Goal: Task Accomplishment & Management: Complete application form

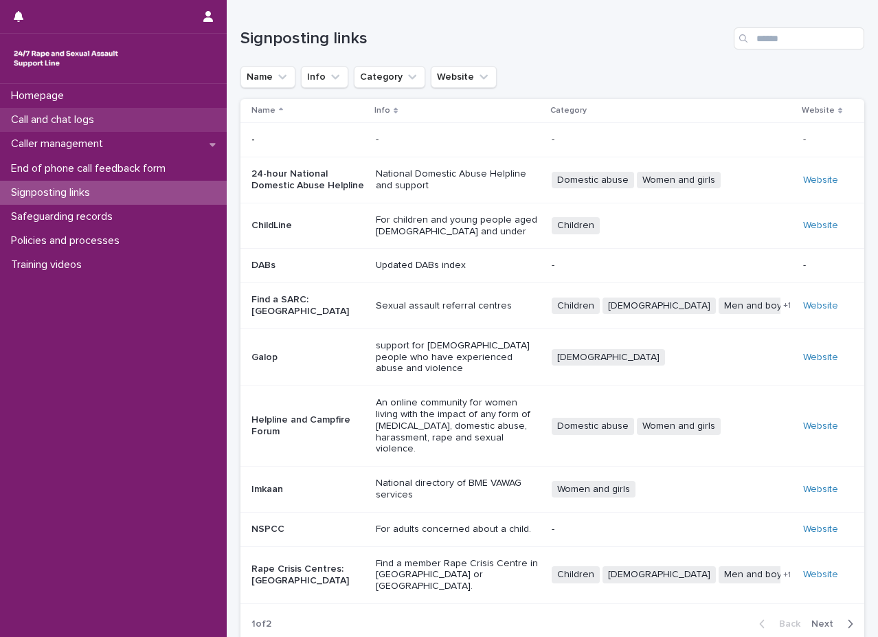
click at [124, 117] on div "Call and chat logs" at bounding box center [113, 120] width 227 height 24
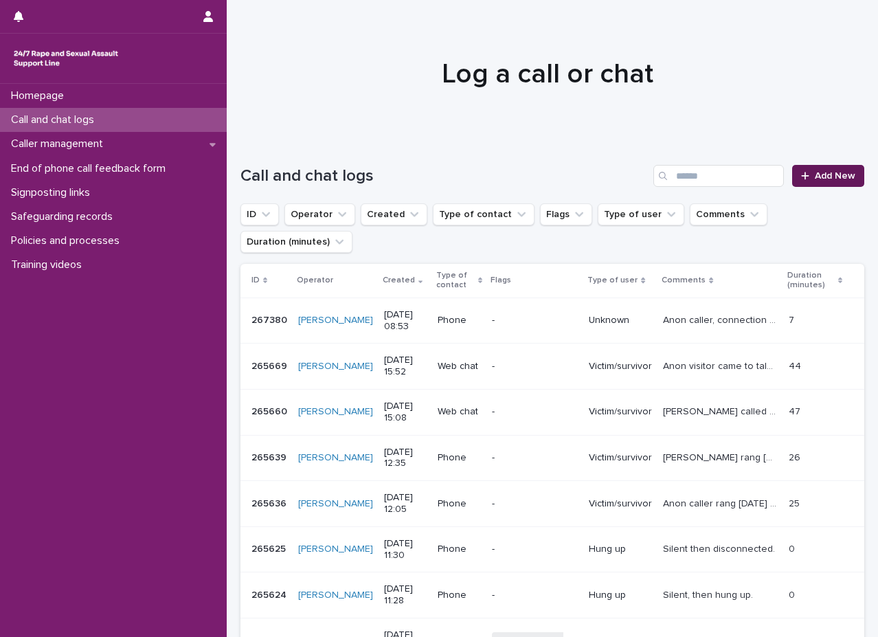
click at [832, 180] on span "Add New" at bounding box center [835, 176] width 41 height 10
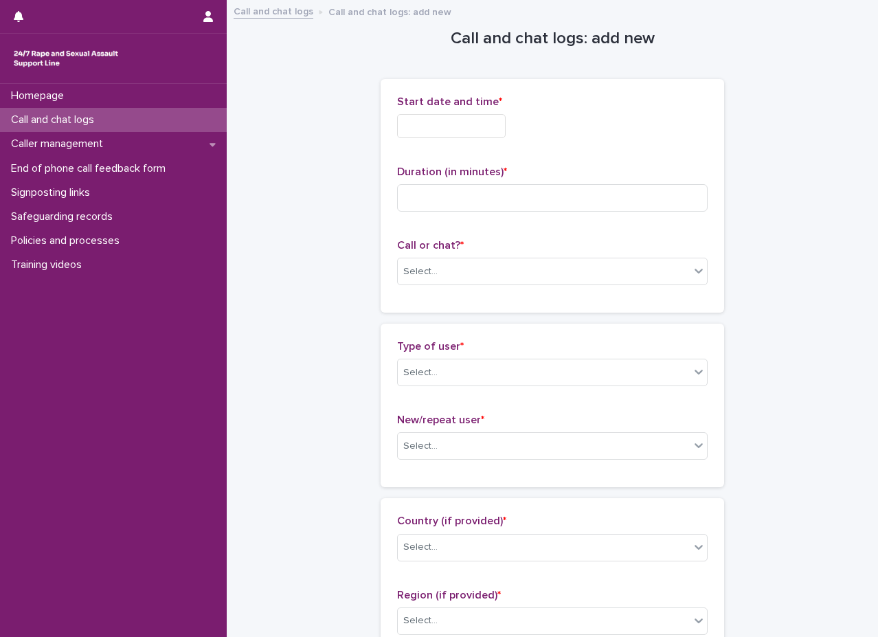
click at [486, 128] on input "text" at bounding box center [451, 126] width 109 height 24
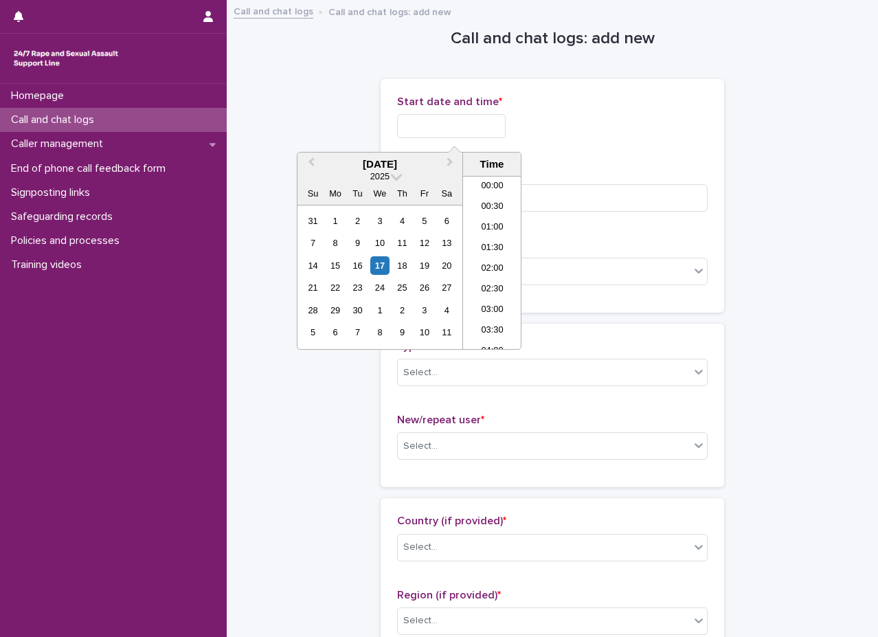
scroll to position [316, 0]
click at [497, 242] on li "09:00" at bounding box center [492, 241] width 58 height 21
click at [486, 127] on input "**********" at bounding box center [451, 126] width 109 height 24
type input "**********"
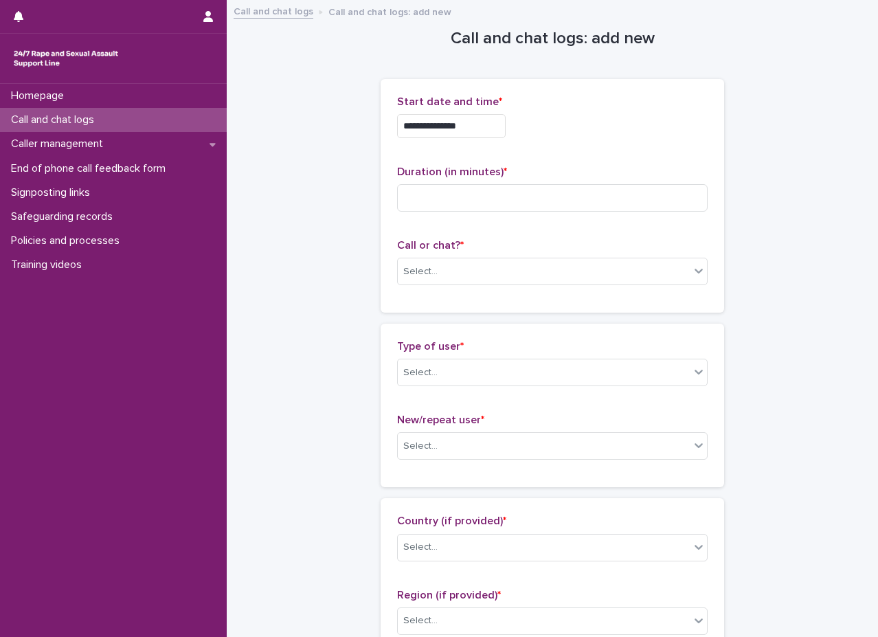
click at [658, 121] on div "**********" at bounding box center [552, 126] width 310 height 24
click at [456, 187] on input at bounding box center [552, 197] width 310 height 27
type input "**"
click at [650, 260] on div "Select..." at bounding box center [544, 271] width 292 height 23
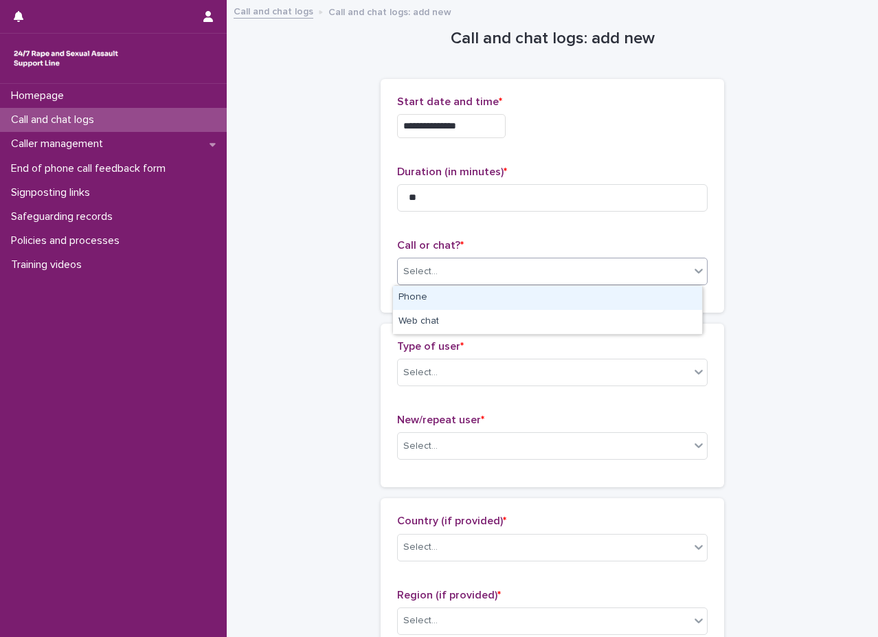
click at [468, 293] on div "Phone" at bounding box center [547, 298] width 309 height 24
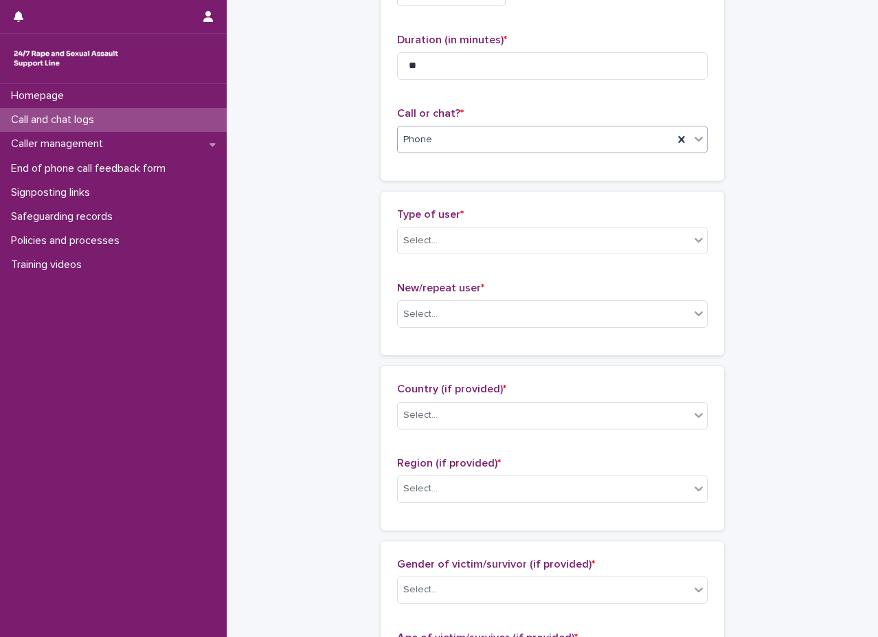
scroll to position [137, 0]
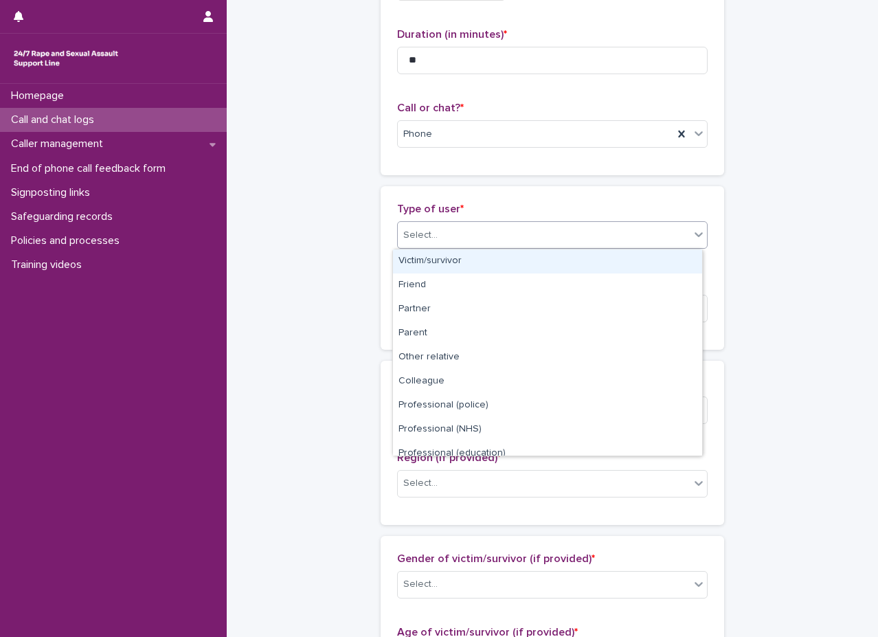
click at [469, 228] on div "Select..." at bounding box center [544, 235] width 292 height 23
click at [461, 254] on div "Victim/survivor" at bounding box center [547, 261] width 309 height 24
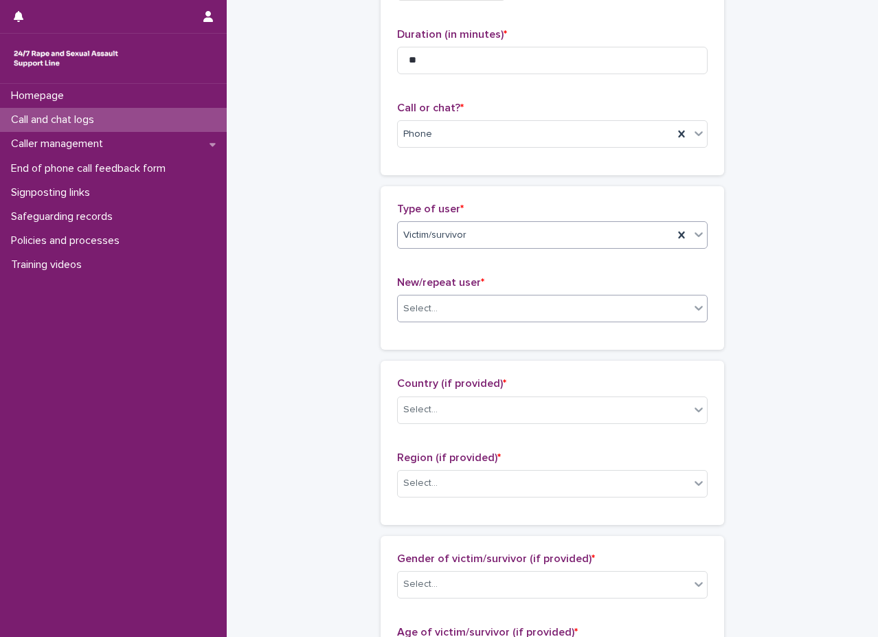
click at [455, 306] on div "Select..." at bounding box center [544, 308] width 292 height 23
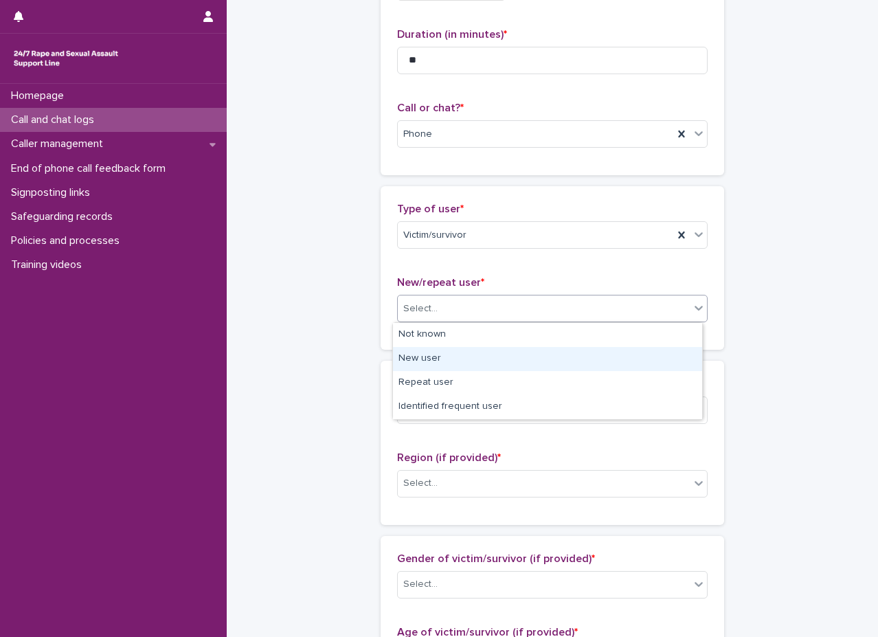
click at [552, 363] on div "New user" at bounding box center [547, 359] width 309 height 24
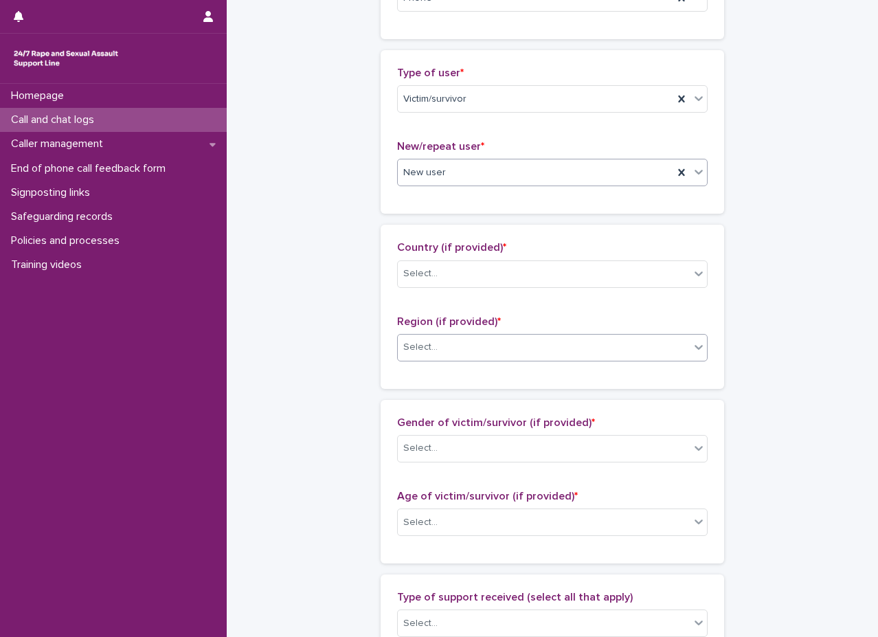
scroll to position [275, 0]
click at [468, 273] on div "Select..." at bounding box center [544, 272] width 292 height 23
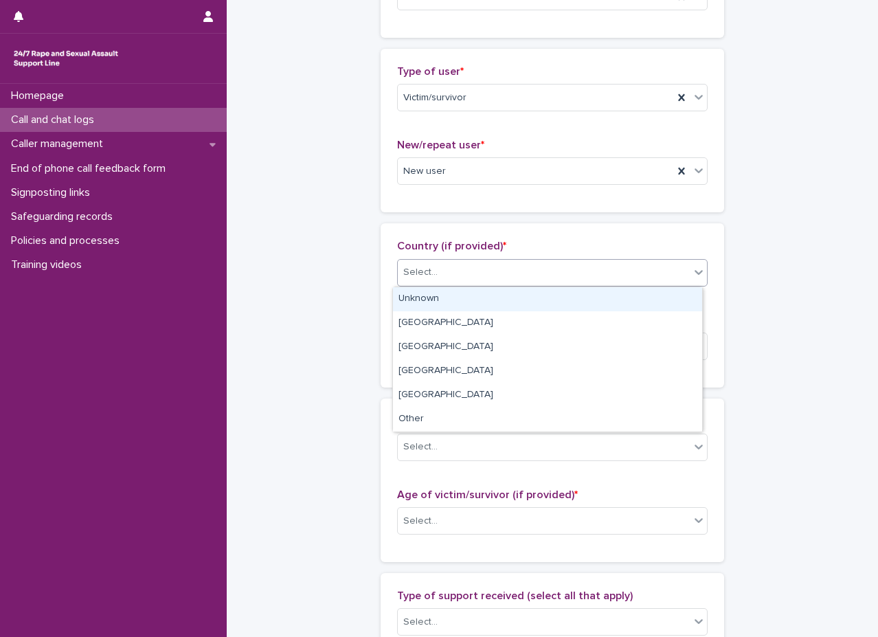
click at [463, 292] on div "Unknown" at bounding box center [547, 299] width 309 height 24
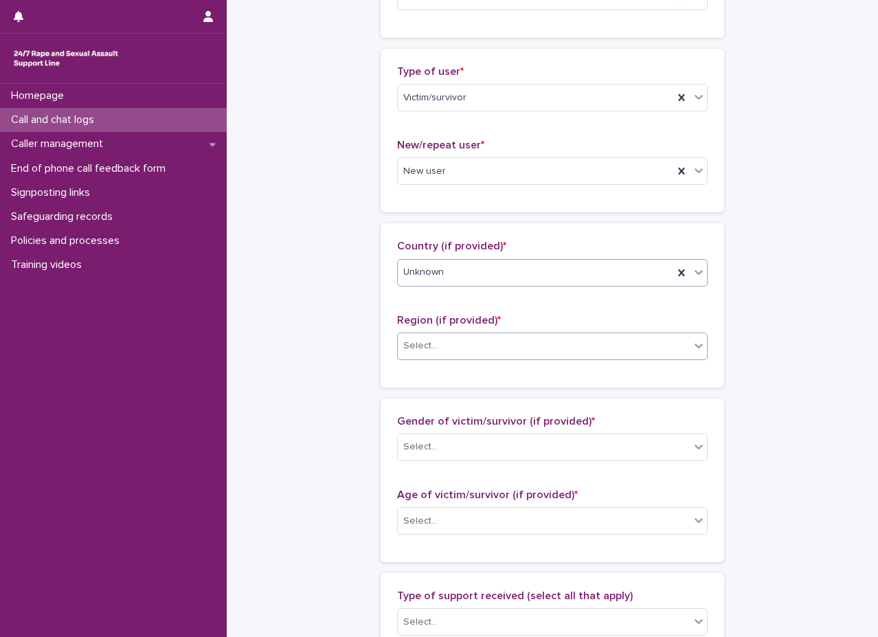
click at [462, 341] on div "Select..." at bounding box center [544, 345] width 292 height 23
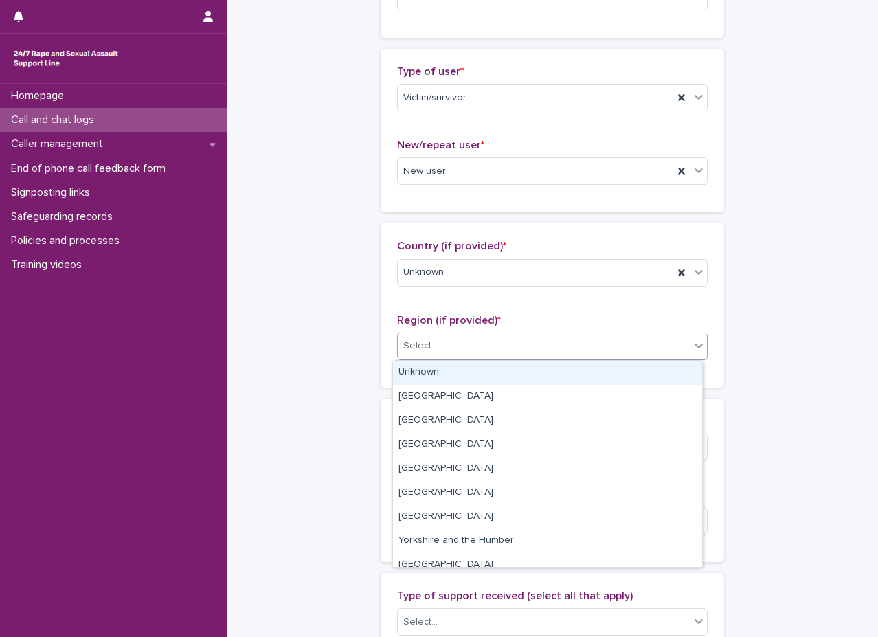
click at [438, 370] on div "Unknown" at bounding box center [547, 373] width 309 height 24
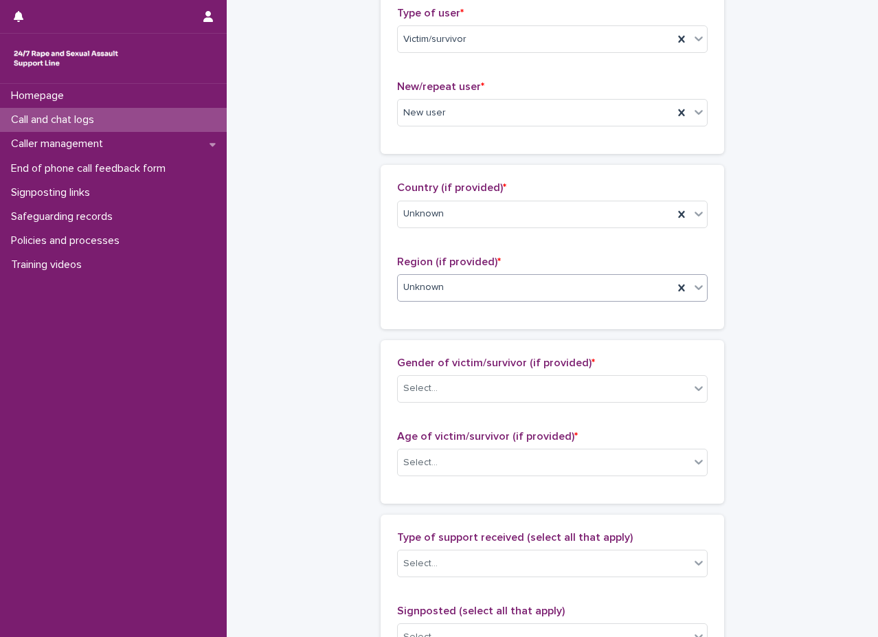
scroll to position [412, 0]
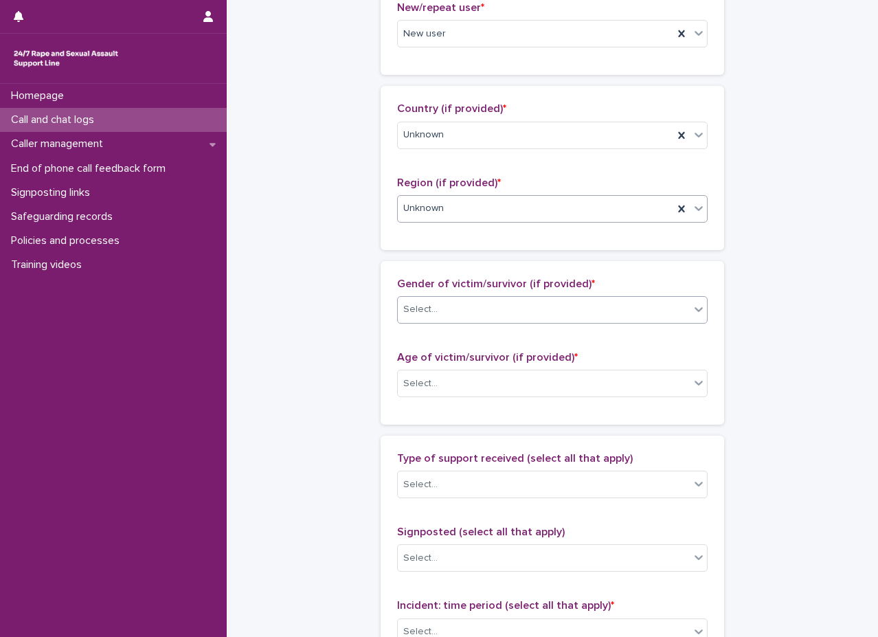
click at [443, 298] on div "Select..." at bounding box center [544, 309] width 292 height 23
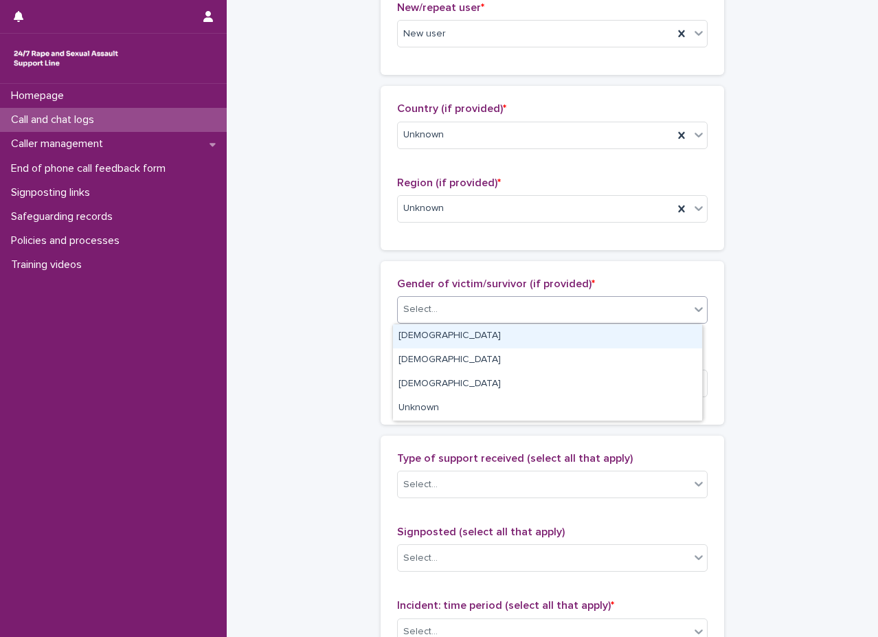
click at [432, 336] on div "[DEMOGRAPHIC_DATA]" at bounding box center [547, 336] width 309 height 24
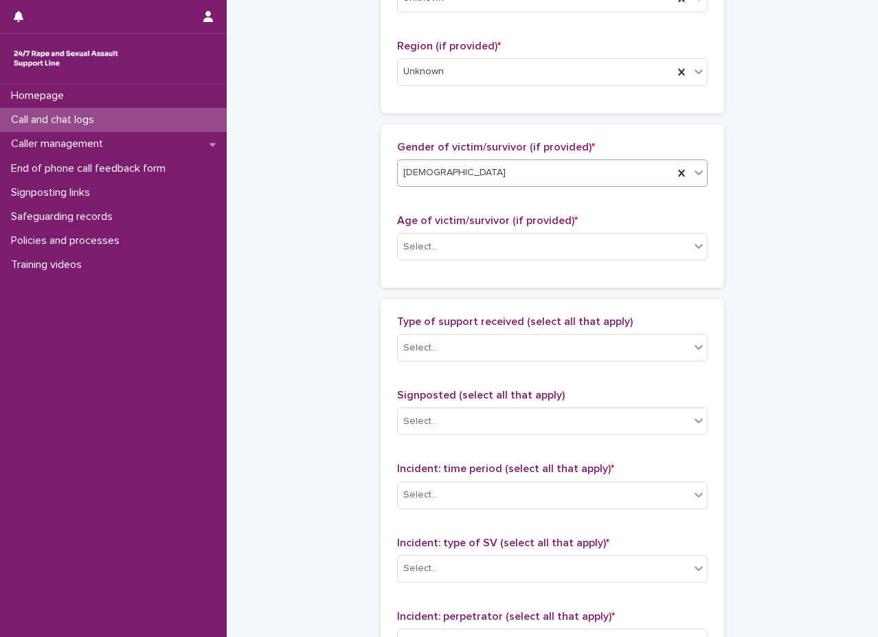
scroll to position [549, 0]
click at [459, 246] on div "Select..." at bounding box center [544, 246] width 292 height 23
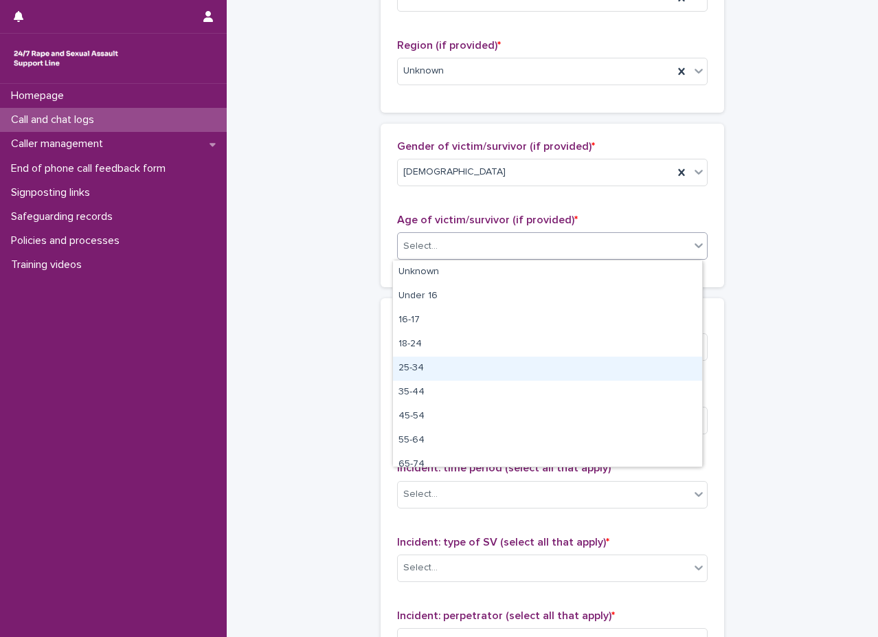
click at [428, 368] on div "25-34" at bounding box center [547, 368] width 309 height 24
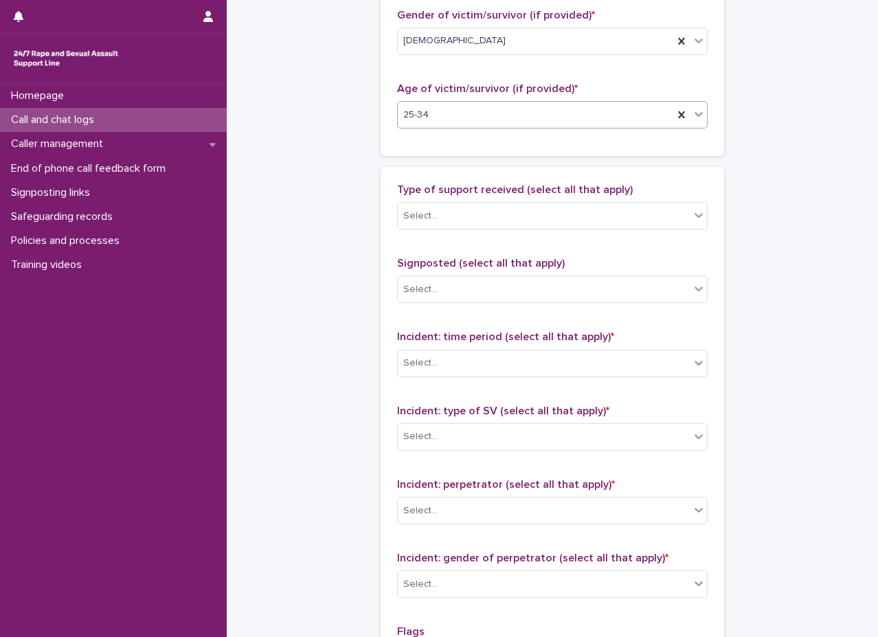
scroll to position [687, 0]
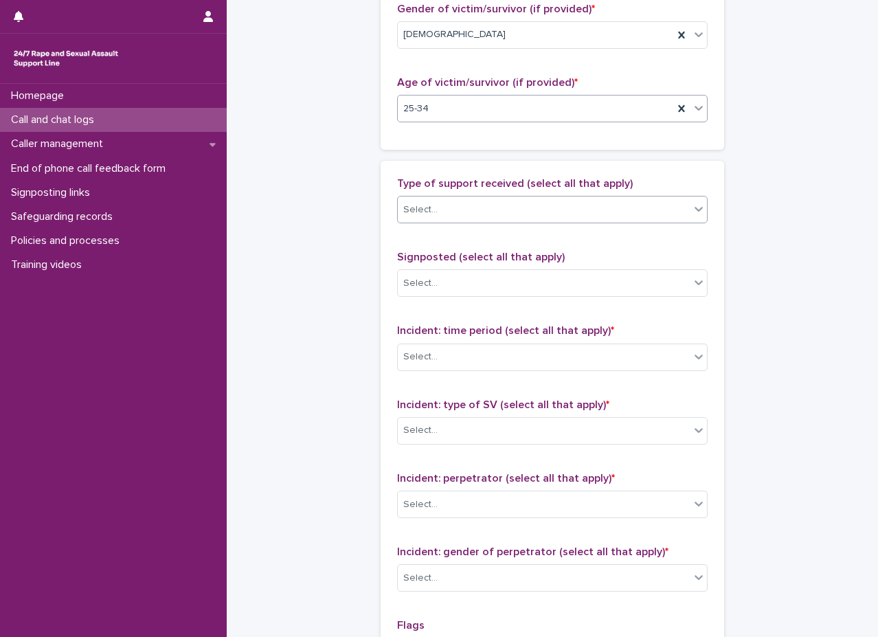
click at [447, 207] on div "Select..." at bounding box center [544, 209] width 292 height 23
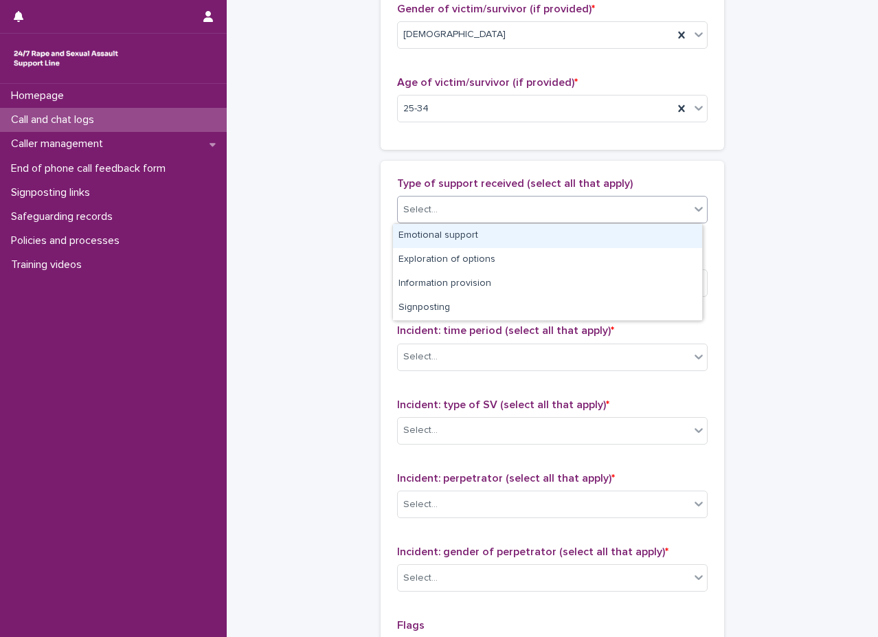
click at [445, 238] on div "Emotional support" at bounding box center [547, 236] width 309 height 24
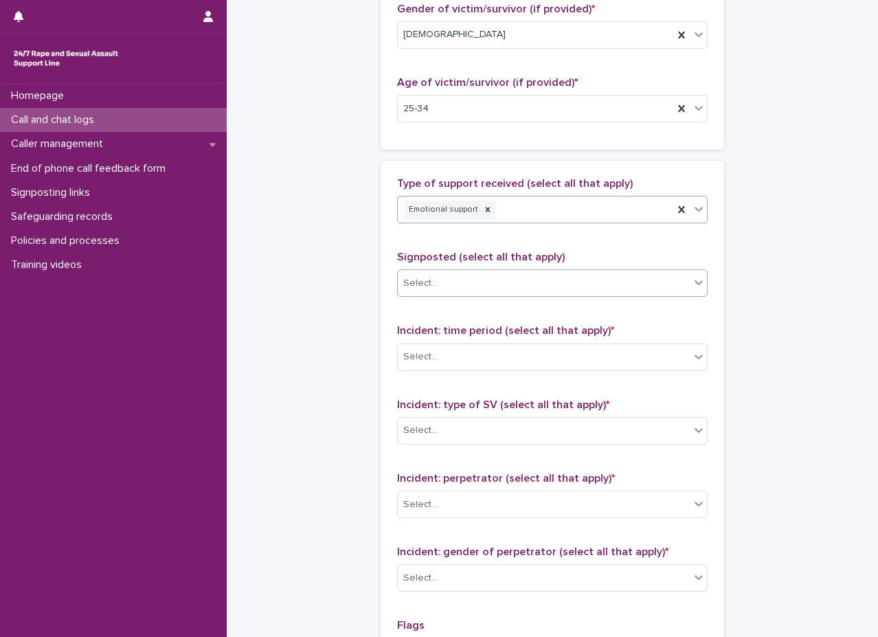
click at [442, 284] on div "Select..." at bounding box center [544, 283] width 292 height 23
click at [313, 242] on div "**********" at bounding box center [552, 58] width 624 height 1487
click at [413, 344] on div "Select..." at bounding box center [552, 356] width 310 height 27
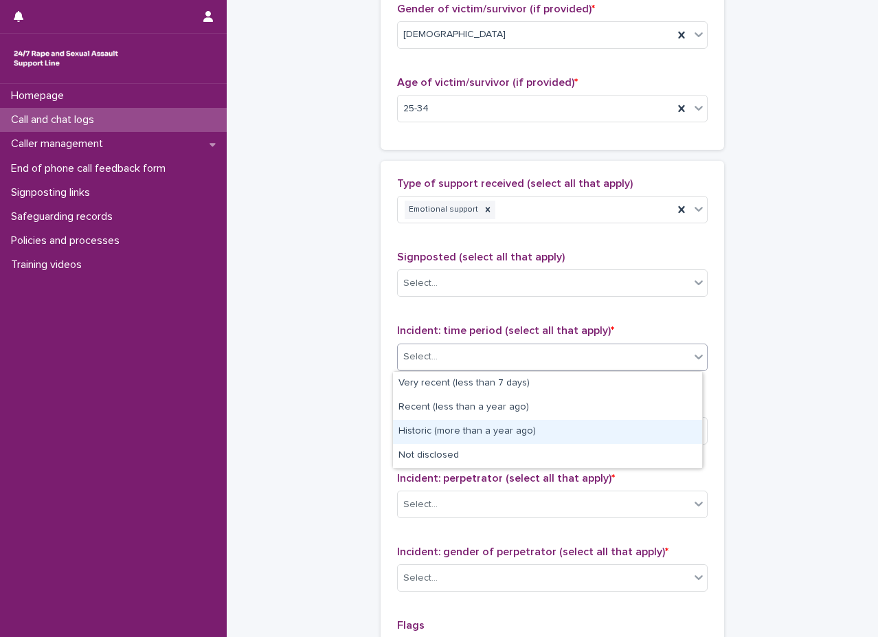
click at [463, 434] on div "Historic (more than a year ago)" at bounding box center [547, 432] width 309 height 24
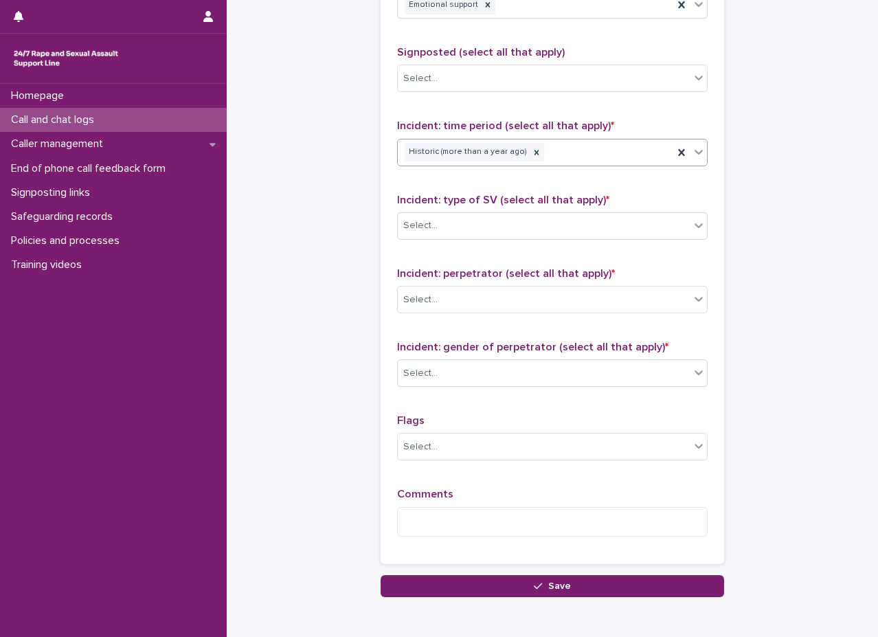
scroll to position [893, 0]
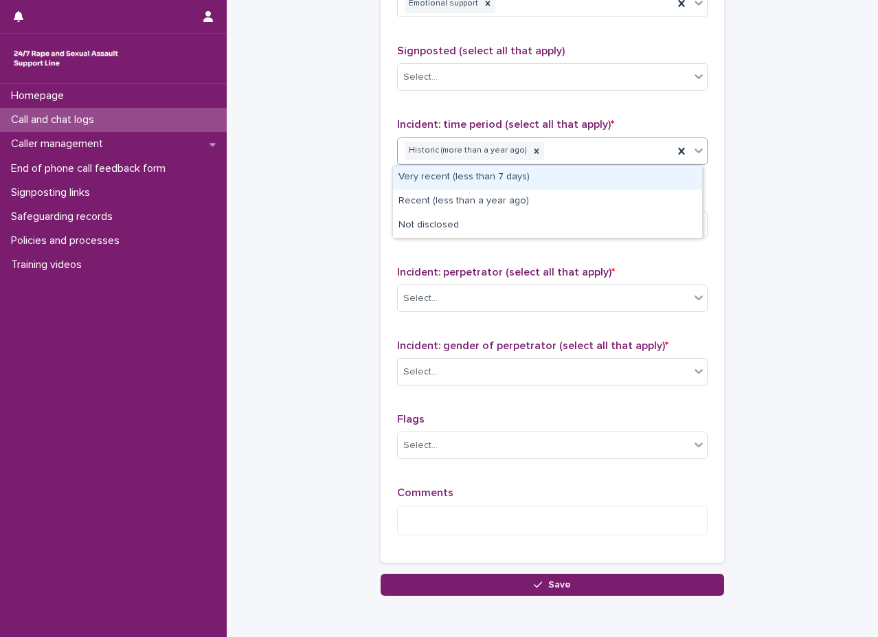
click at [692, 150] on icon at bounding box center [699, 151] width 14 height 14
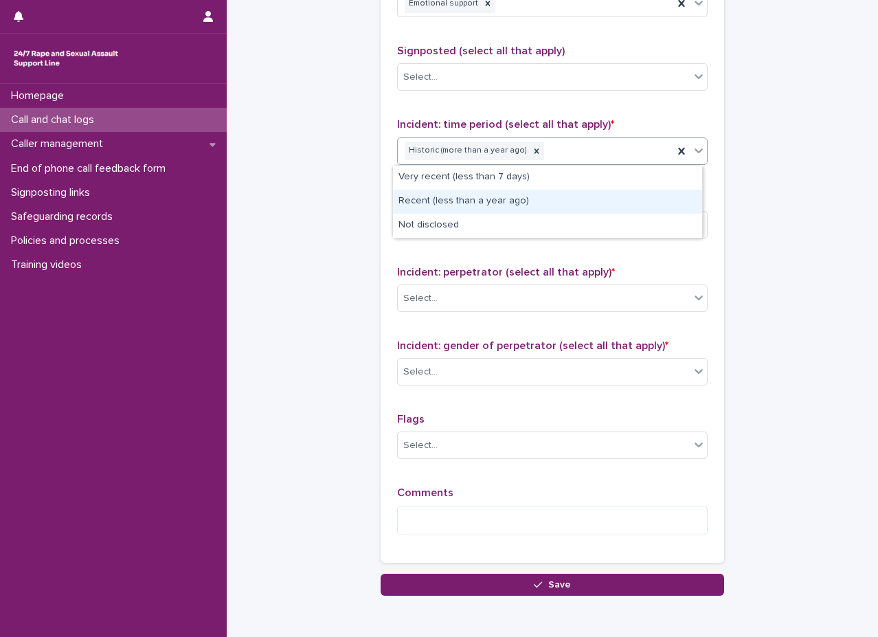
click at [500, 207] on div "Recent (less than a year ago)" at bounding box center [547, 202] width 309 height 24
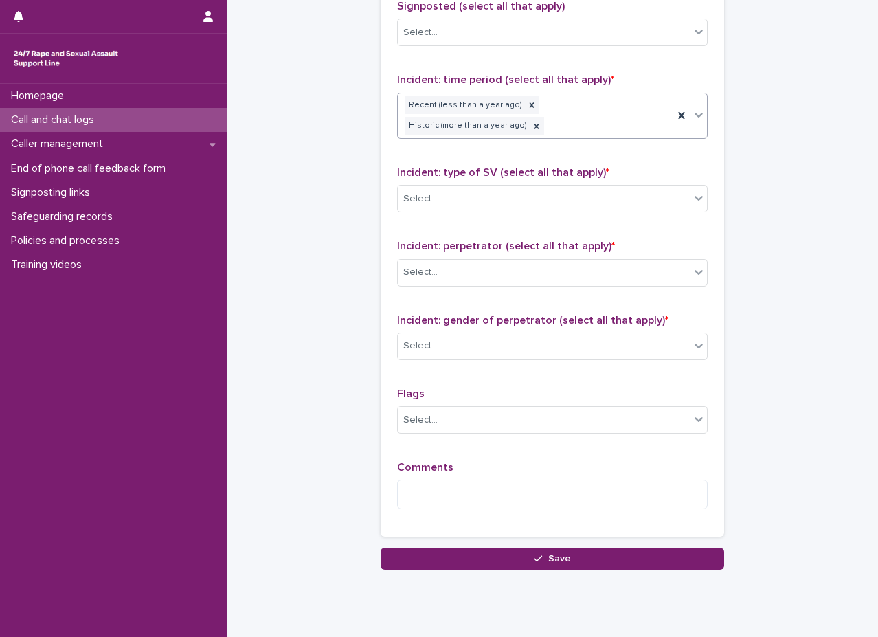
scroll to position [962, 0]
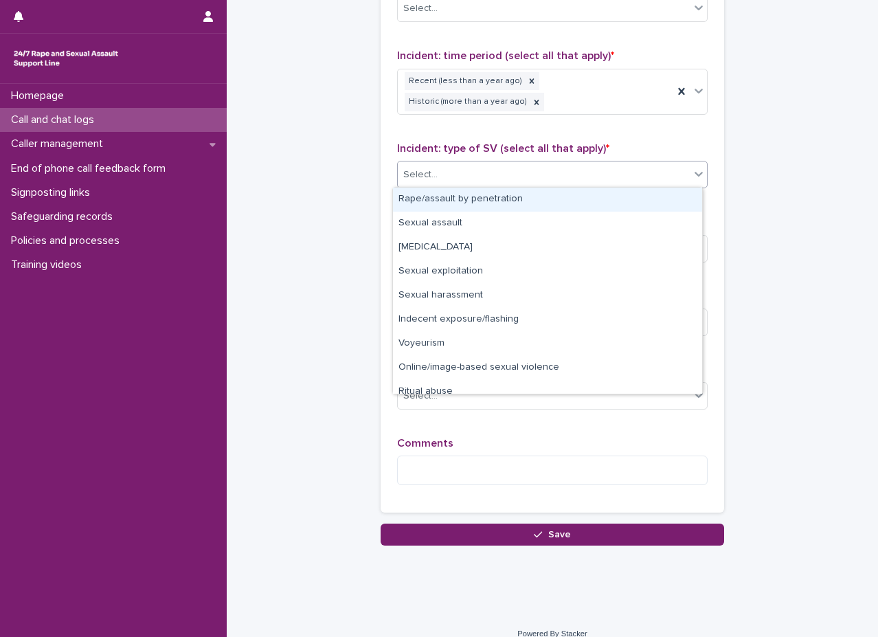
click at [512, 177] on div "Select..." at bounding box center [544, 174] width 292 height 23
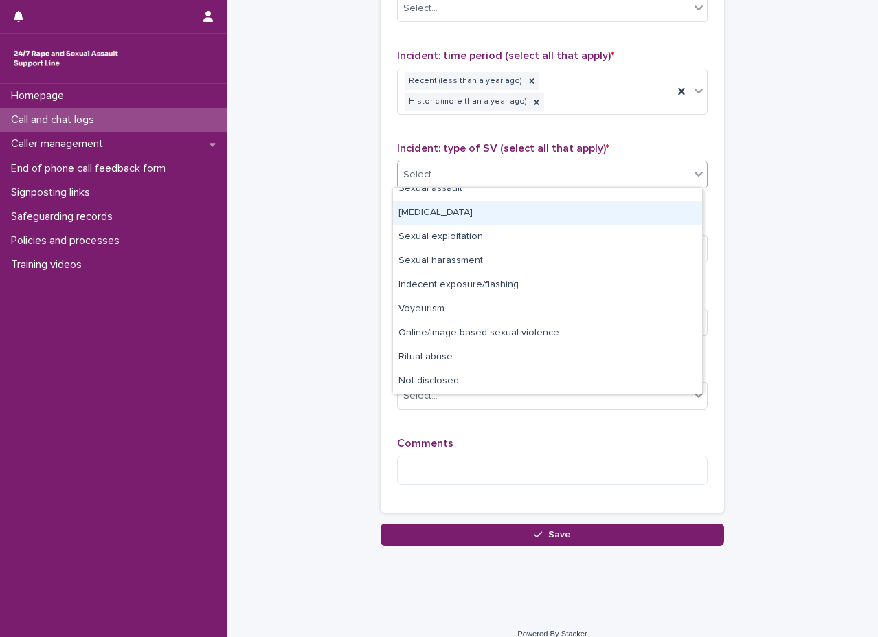
scroll to position [0, 0]
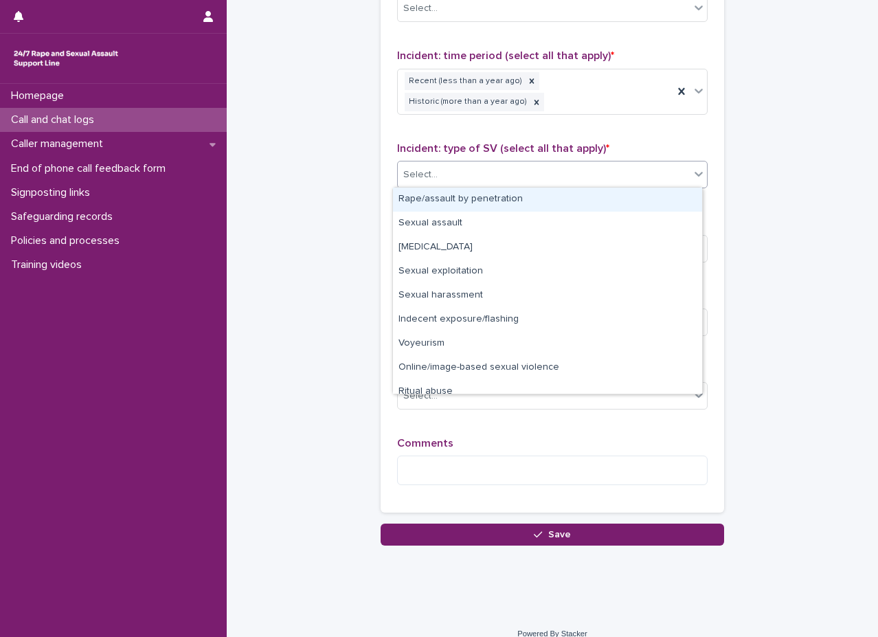
click at [527, 173] on div "Select..." at bounding box center [544, 174] width 292 height 23
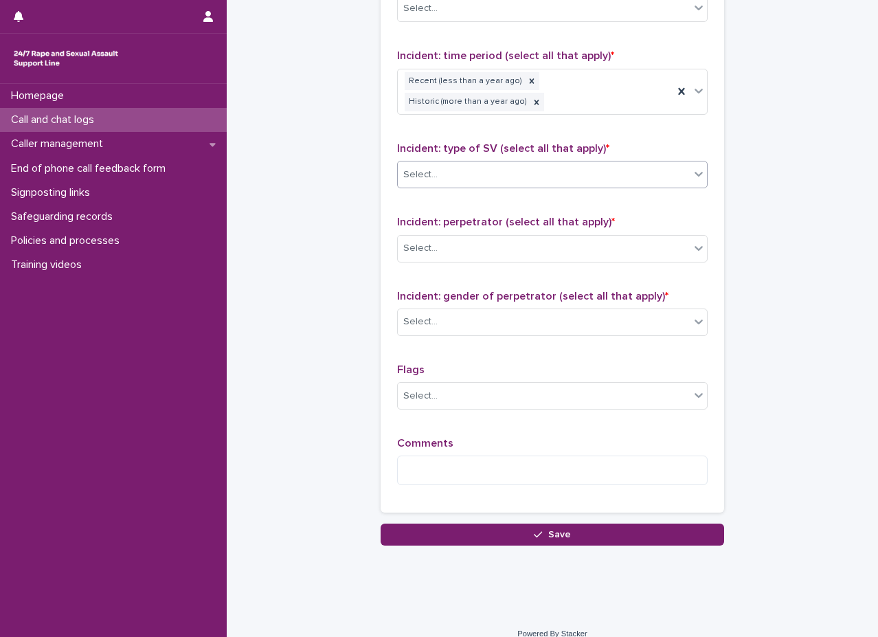
click at [576, 163] on div "Select..." at bounding box center [544, 174] width 292 height 23
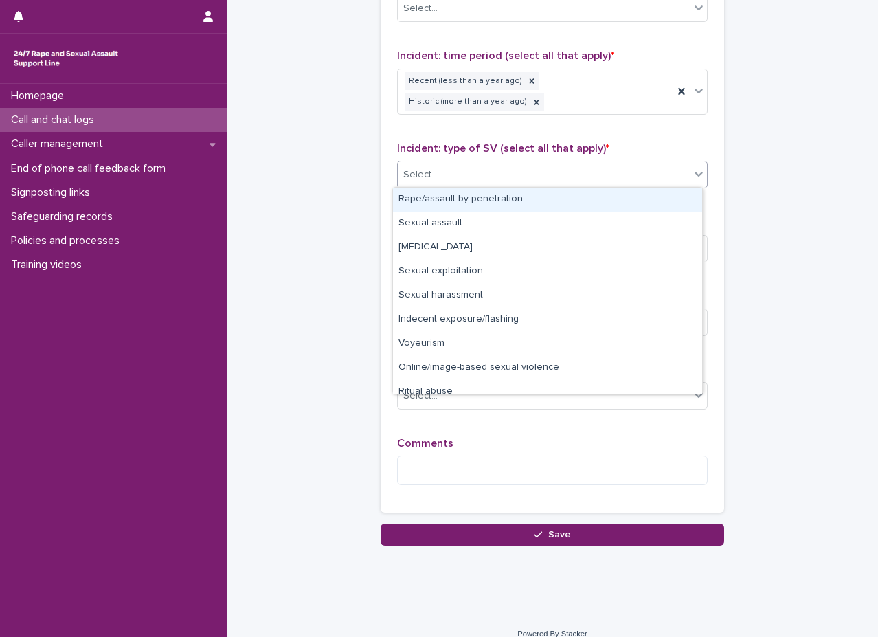
drag, startPoint x: 492, startPoint y: 260, endPoint x: 496, endPoint y: 193, distance: 67.4
click at [496, 193] on div "Rape/assault by penetration" at bounding box center [547, 200] width 309 height 24
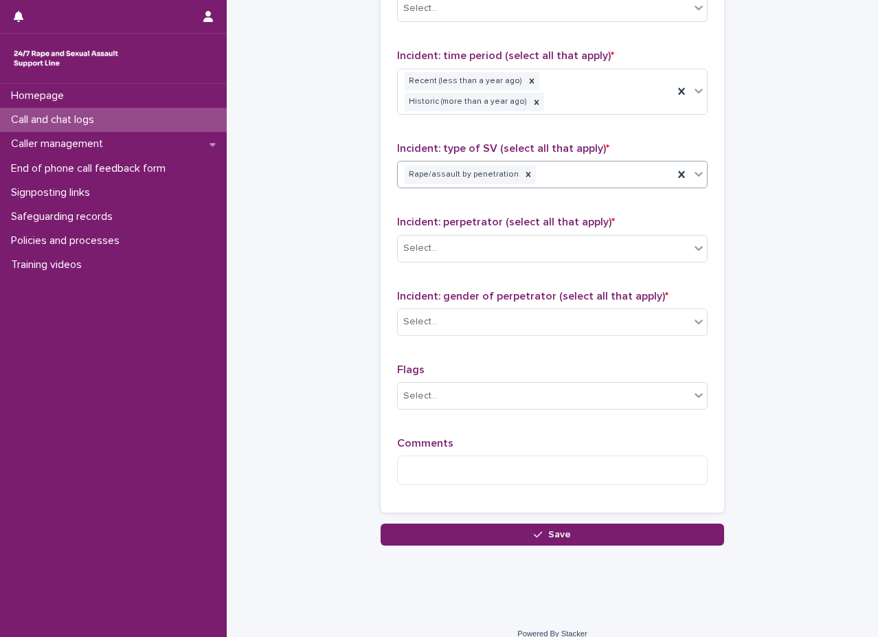
click at [692, 169] on icon at bounding box center [699, 174] width 14 height 14
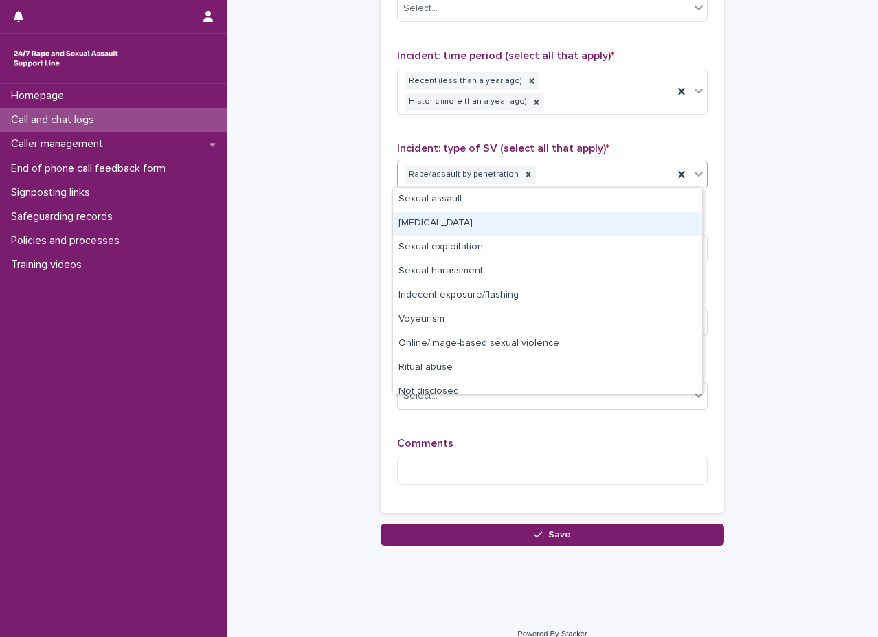
click at [631, 215] on div "[MEDICAL_DATA]" at bounding box center [547, 224] width 309 height 24
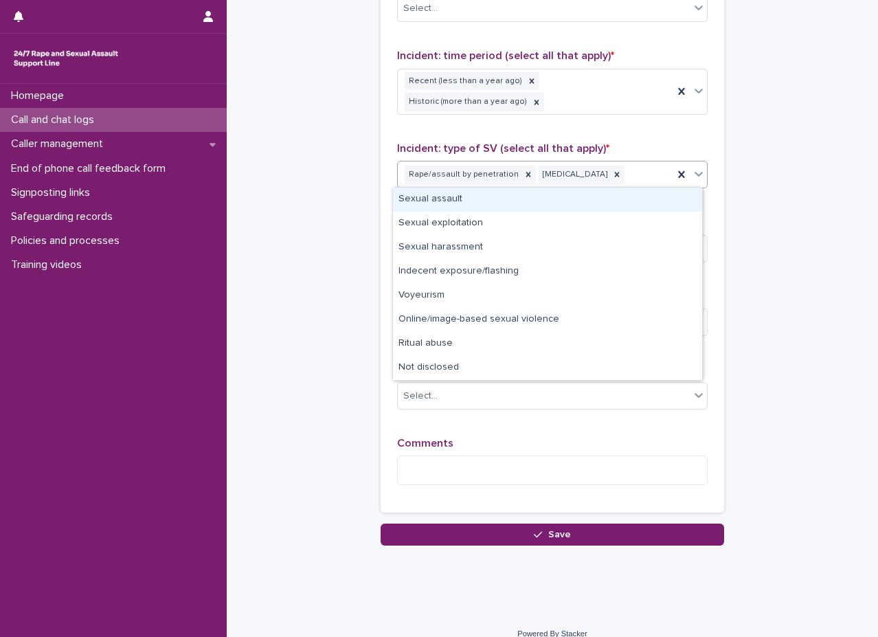
click at [697, 174] on icon at bounding box center [699, 174] width 14 height 14
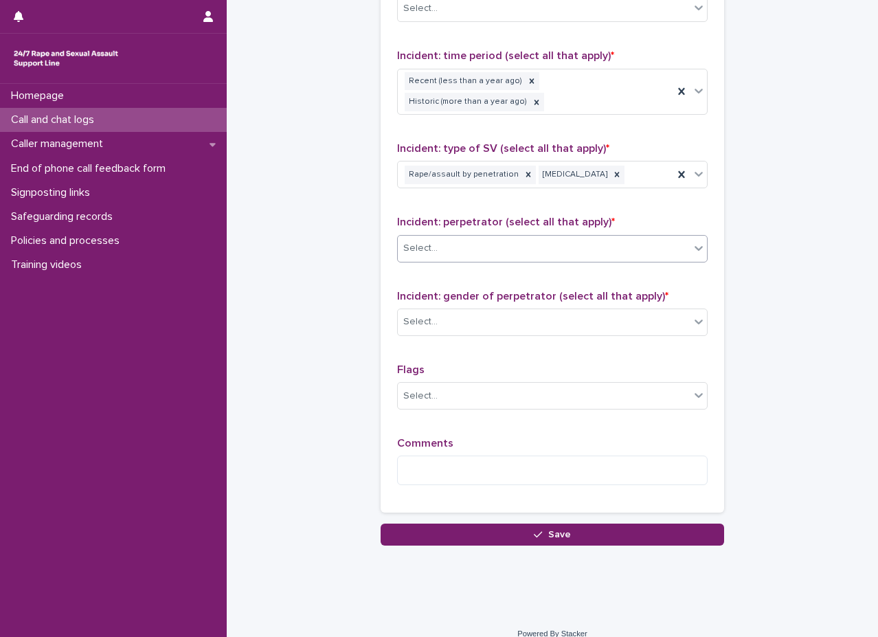
click at [583, 237] on div "Select..." at bounding box center [544, 248] width 292 height 23
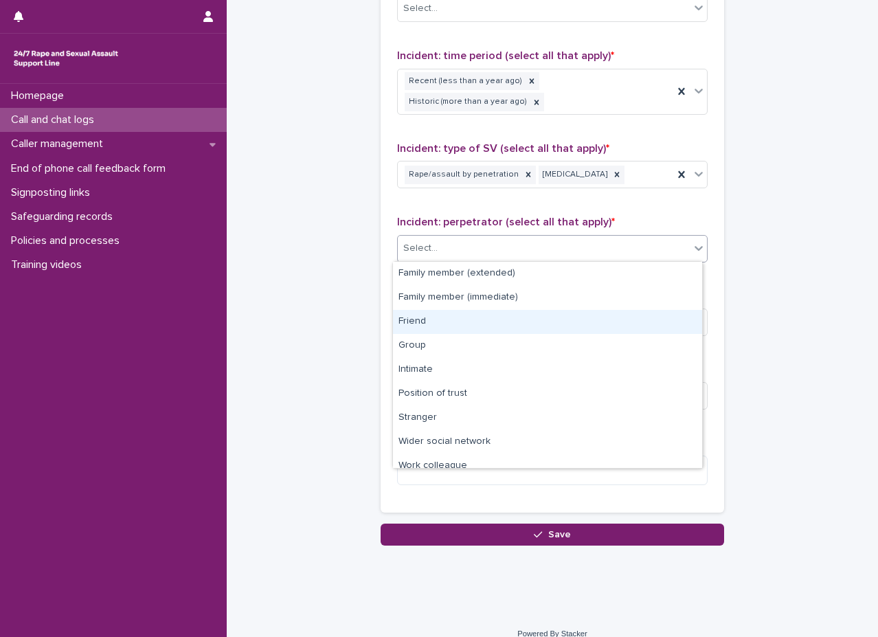
scroll to position [58, 0]
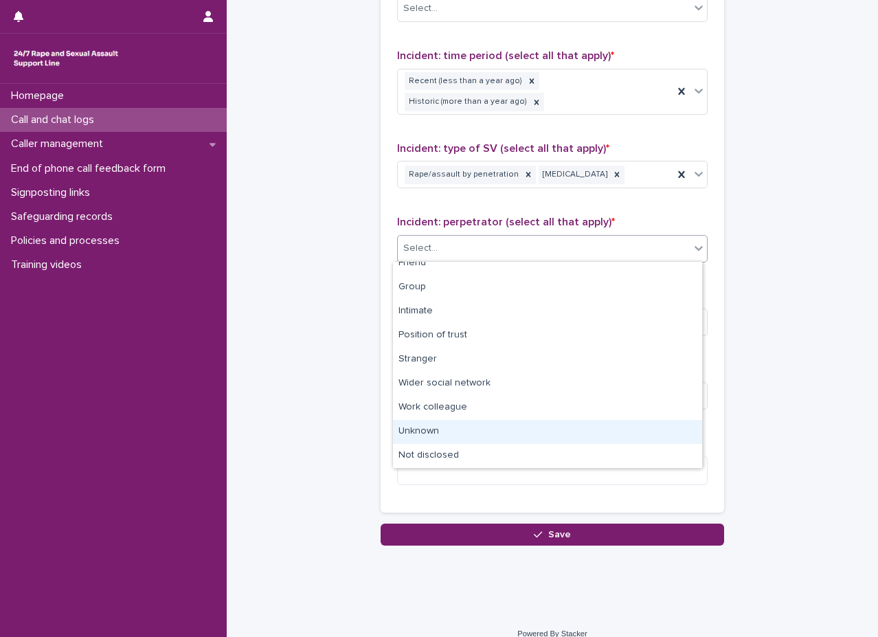
click at [447, 422] on div "Unknown" at bounding box center [547, 432] width 309 height 24
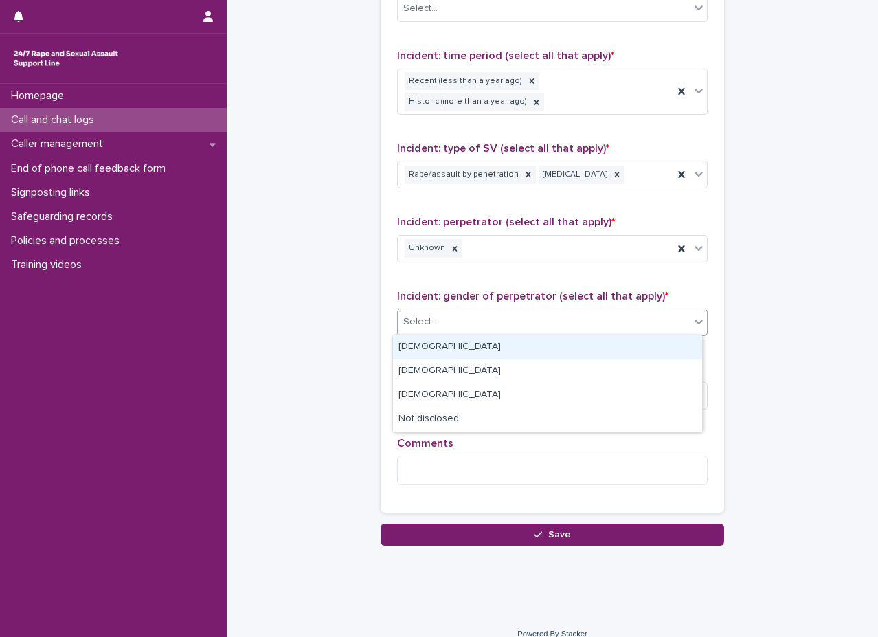
click at [435, 328] on div "Select..." at bounding box center [544, 321] width 292 height 23
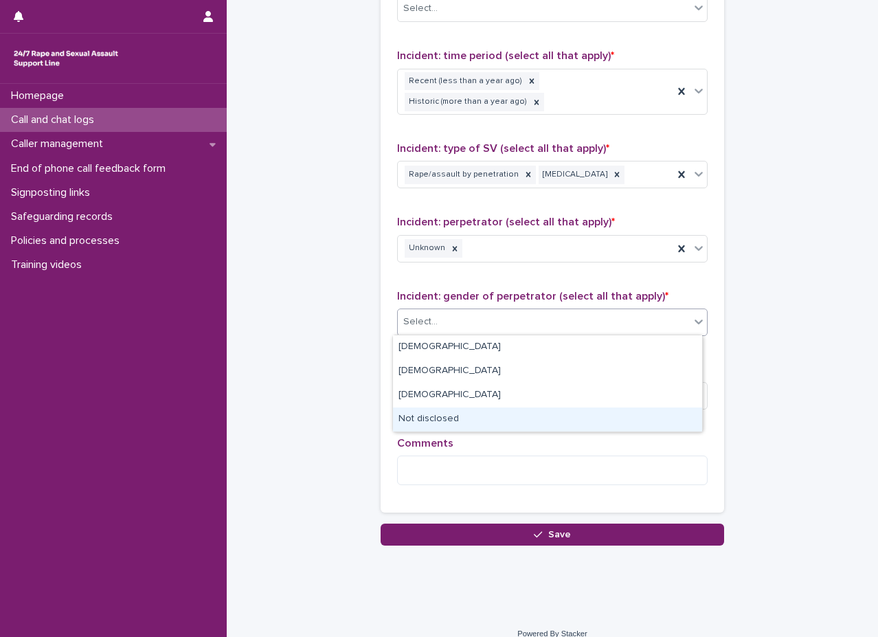
click at [446, 416] on div "Not disclosed" at bounding box center [547, 419] width 309 height 24
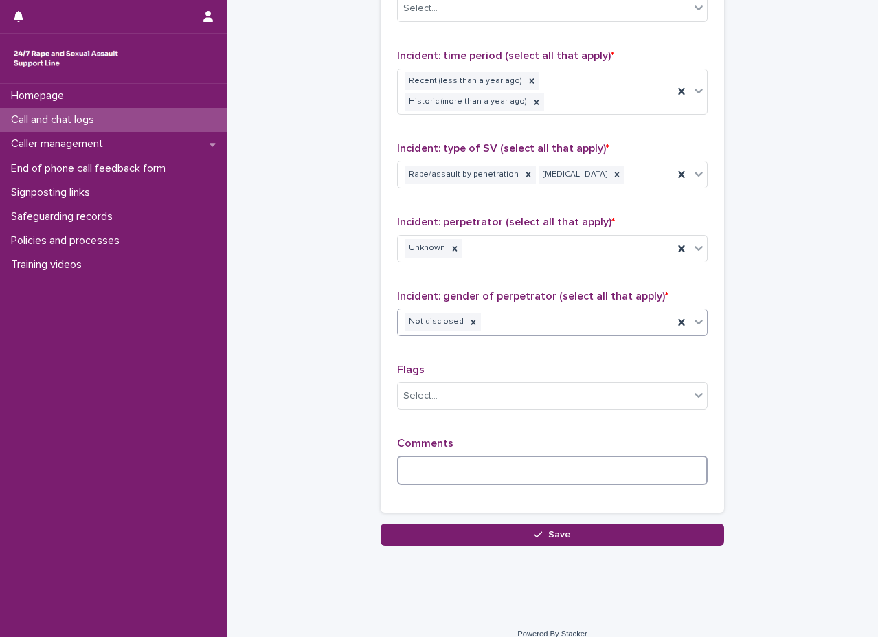
click at [453, 477] on textarea at bounding box center [552, 470] width 310 height 30
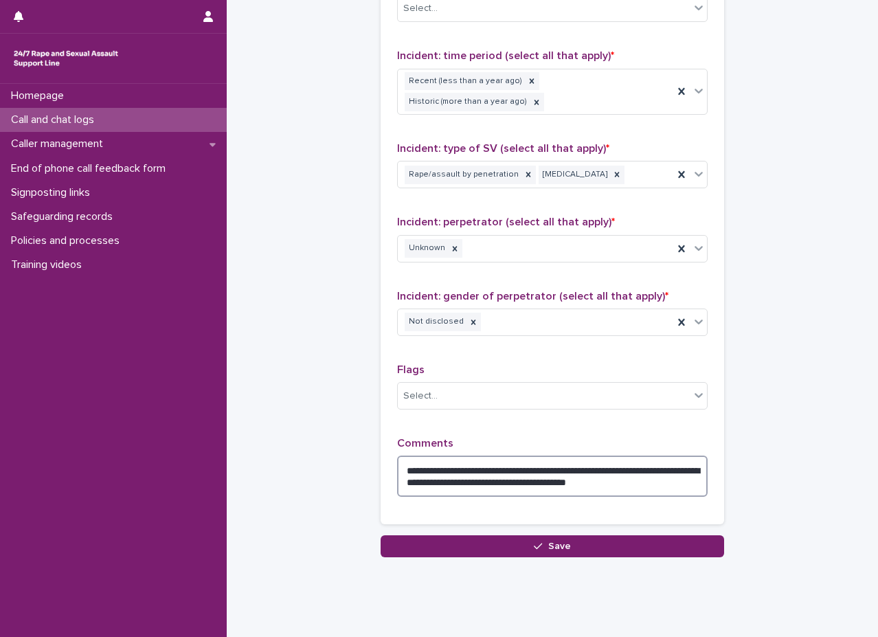
click at [607, 476] on textarea "**********" at bounding box center [552, 475] width 310 height 41
click at [655, 486] on textarea "**********" at bounding box center [552, 475] width 310 height 41
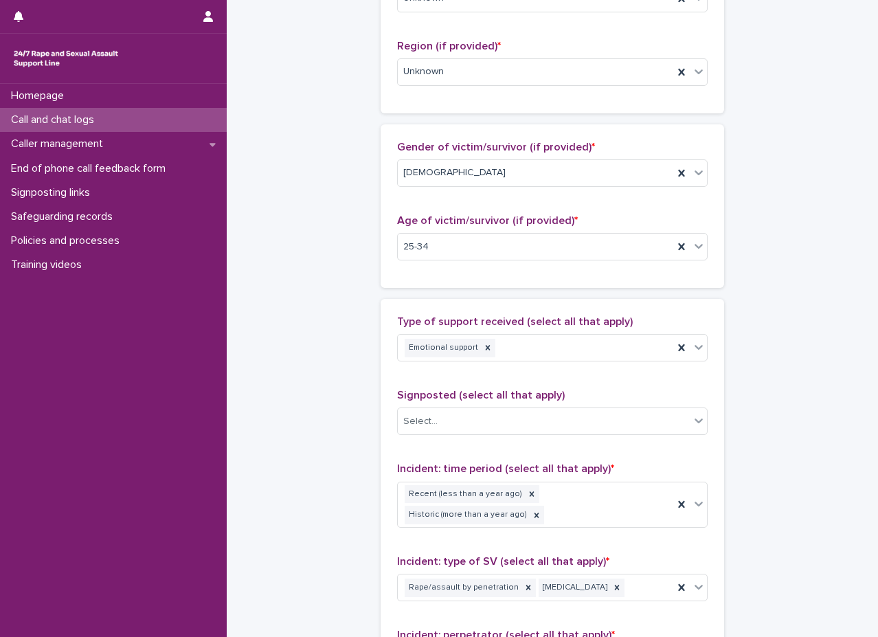
scroll to position [549, 0]
click at [694, 348] on icon at bounding box center [698, 346] width 8 height 5
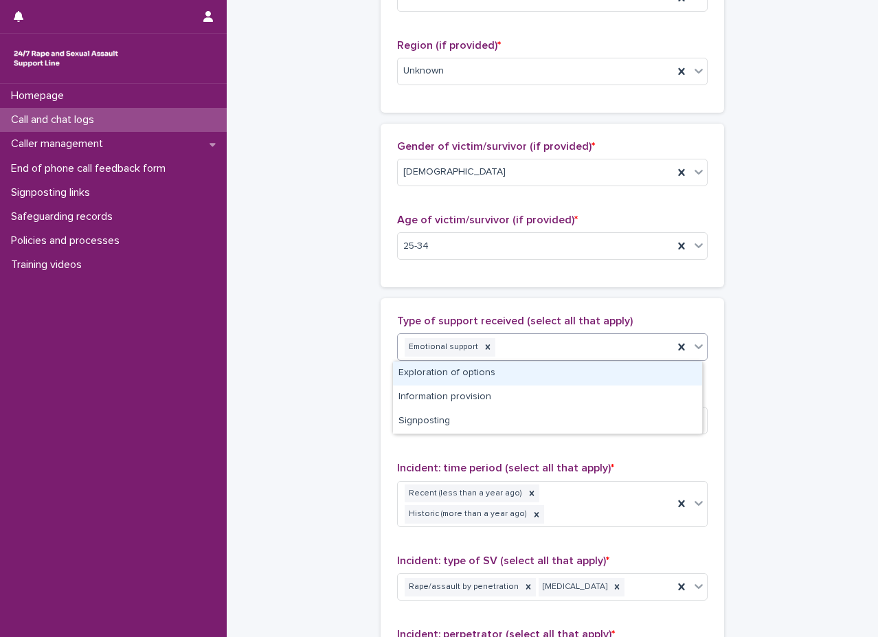
click at [507, 375] on div "Exploration of options" at bounding box center [547, 373] width 309 height 24
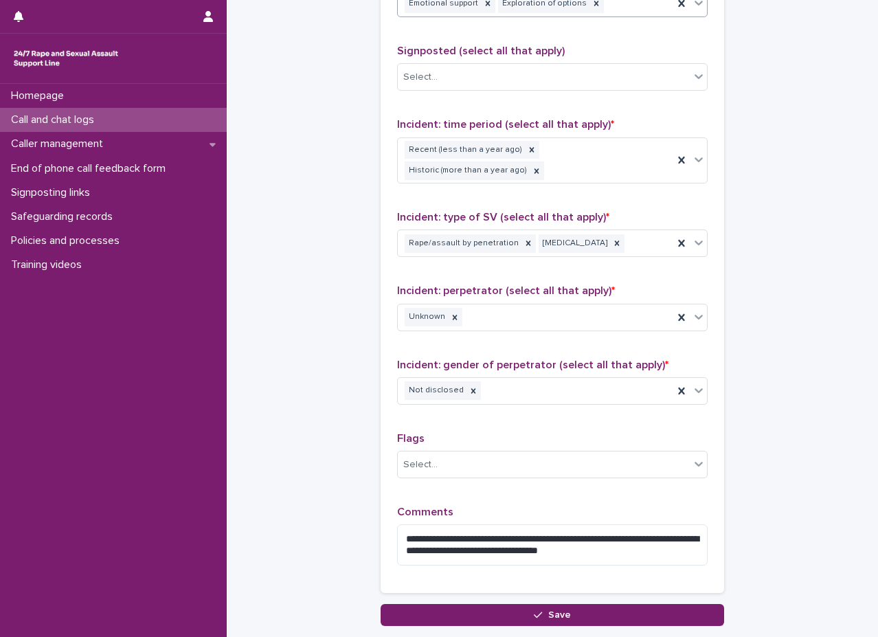
scroll to position [988, 0]
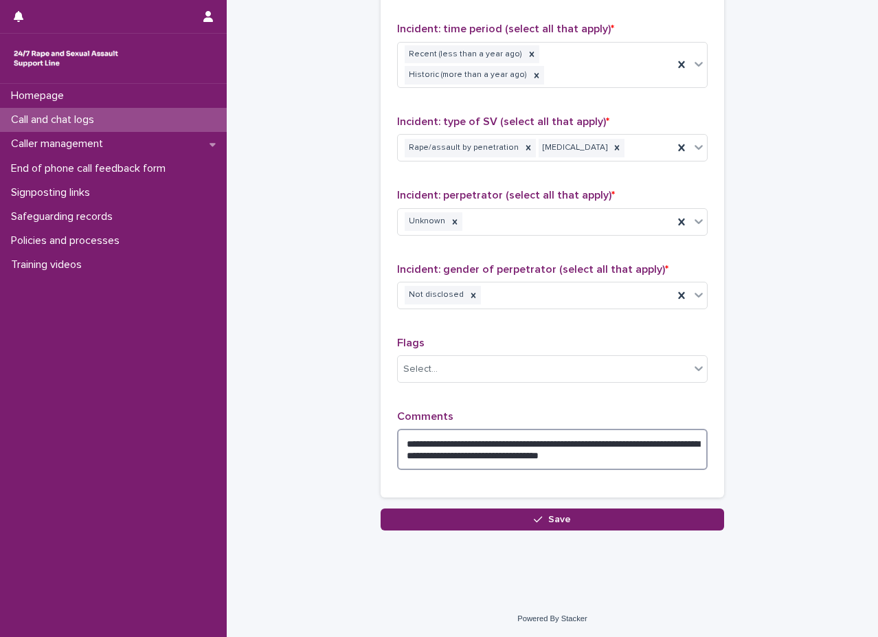
click at [659, 448] on textarea "**********" at bounding box center [552, 449] width 310 height 41
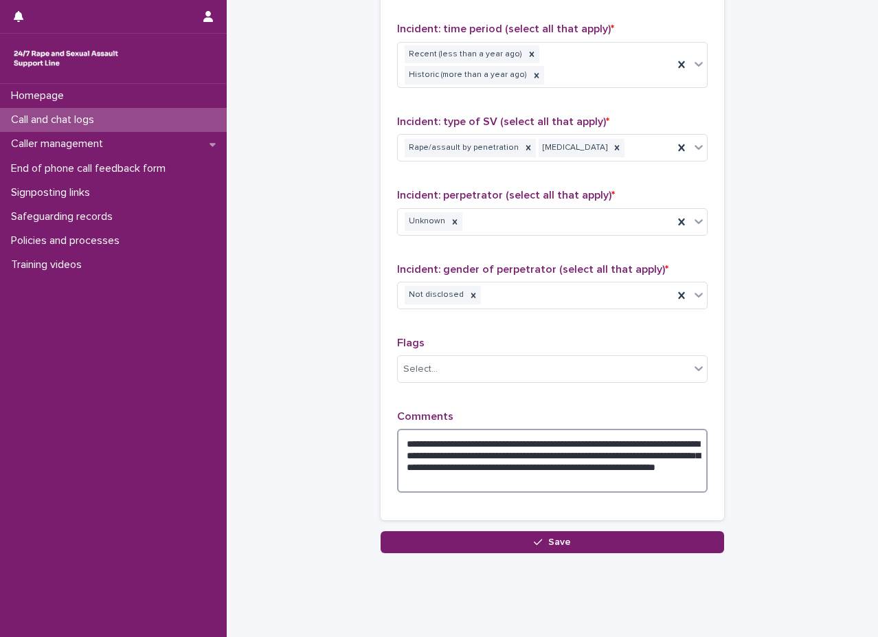
scroll to position [1011, 0]
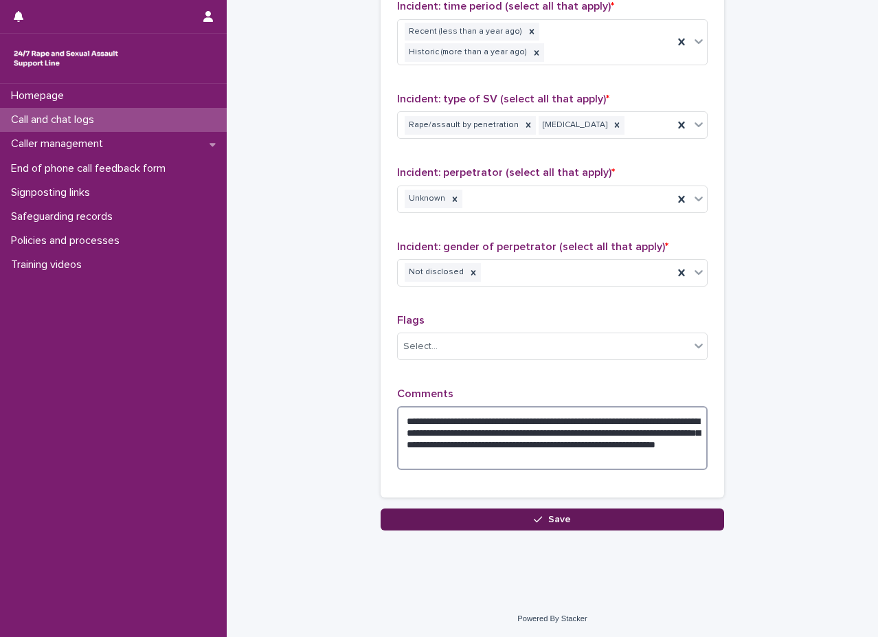
type textarea "**********"
click at [615, 511] on button "Save" at bounding box center [551, 519] width 343 height 22
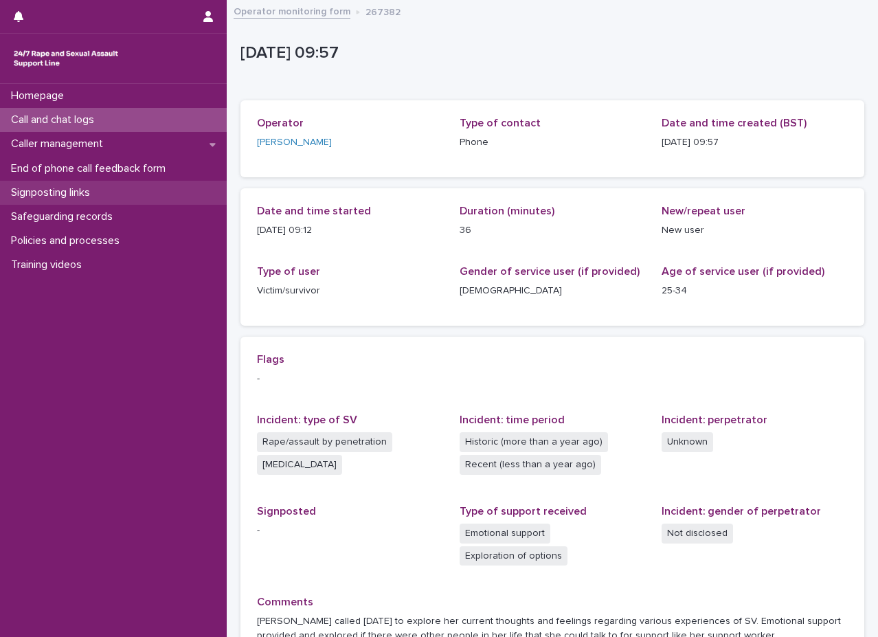
click at [71, 186] on p "Signposting links" at bounding box center [52, 192] width 95 height 13
